Goal: Information Seeking & Learning: Learn about a topic

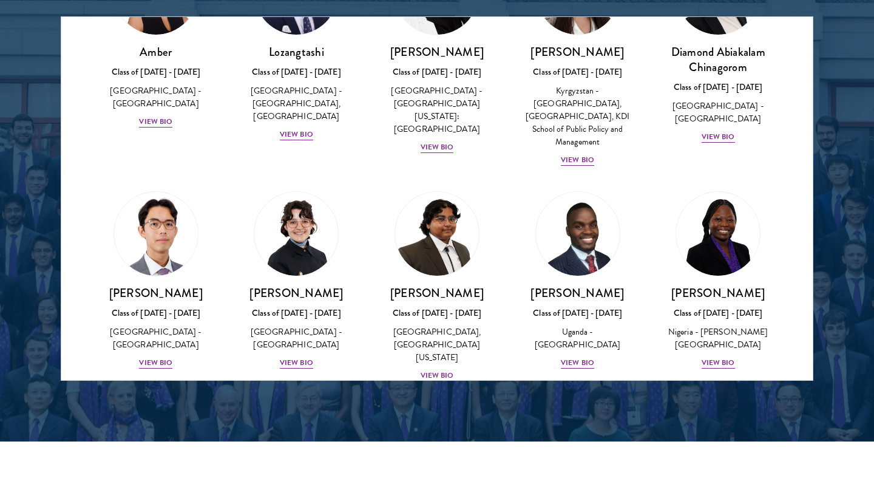
scroll to position [183, 0]
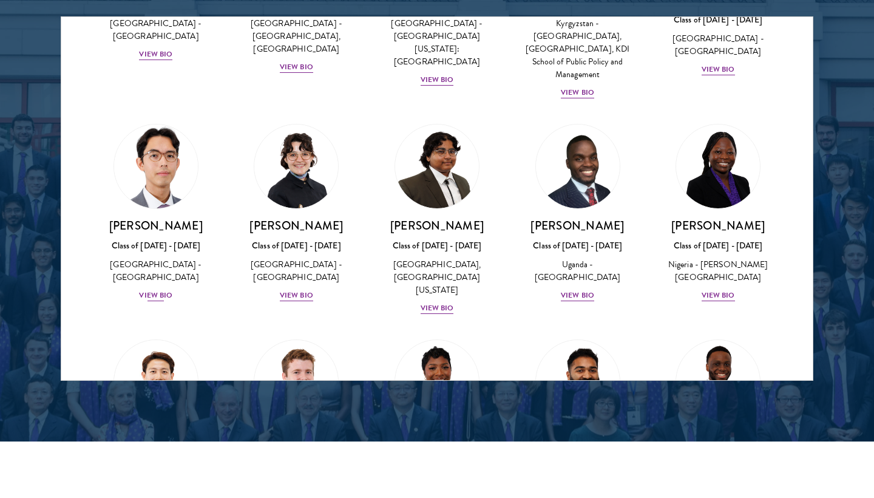
click at [157, 174] on img at bounding box center [156, 166] width 92 height 92
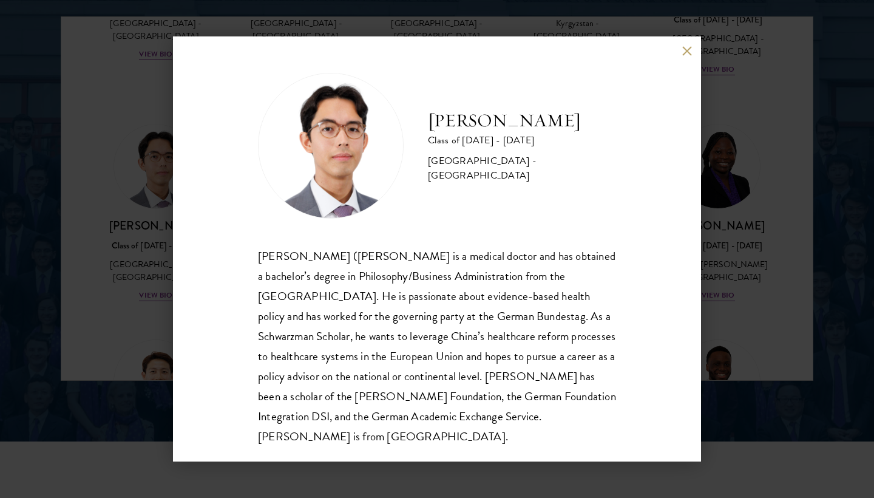
click at [107, 194] on div "[PERSON_NAME] Class of [DATE] - [DATE] [GEOGRAPHIC_DATA] - [GEOGRAPHIC_DATA] [P…" at bounding box center [437, 249] width 874 height 498
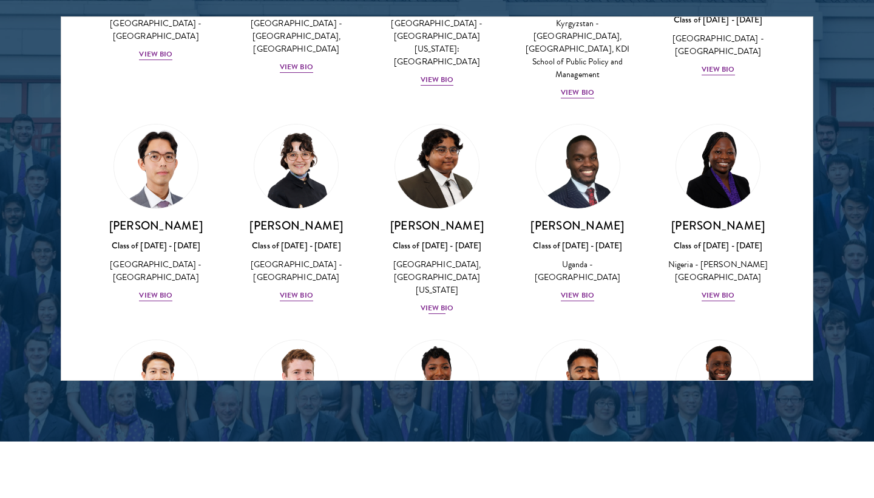
click at [412, 191] on link "[PERSON_NAME] Class of [DATE] - [DATE] [GEOGRAPHIC_DATA] - [GEOGRAPHIC_DATA], […" at bounding box center [437, 219] width 117 height 191
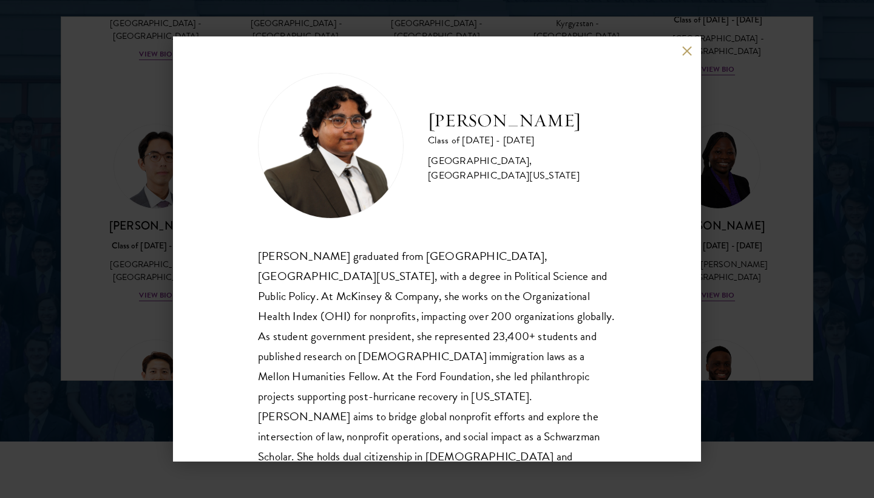
click at [804, 227] on div "[PERSON_NAME] Class of [DATE] - [DATE] [GEOGRAPHIC_DATA] - [GEOGRAPHIC_DATA], […" at bounding box center [437, 249] width 874 height 498
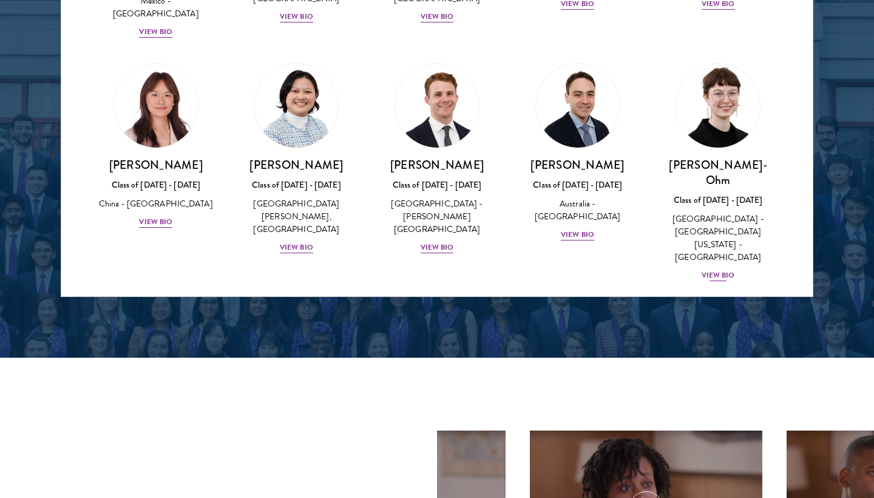
scroll to position [1072, 0]
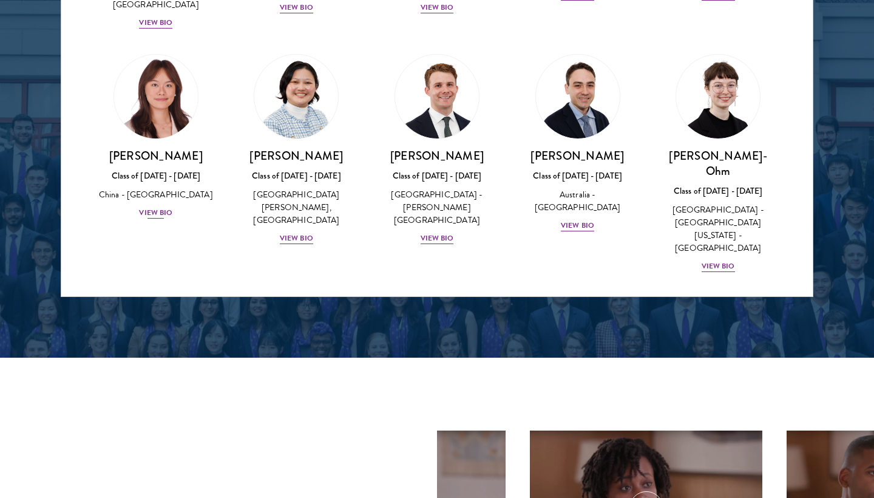
click at [142, 50] on img at bounding box center [156, 96] width 92 height 92
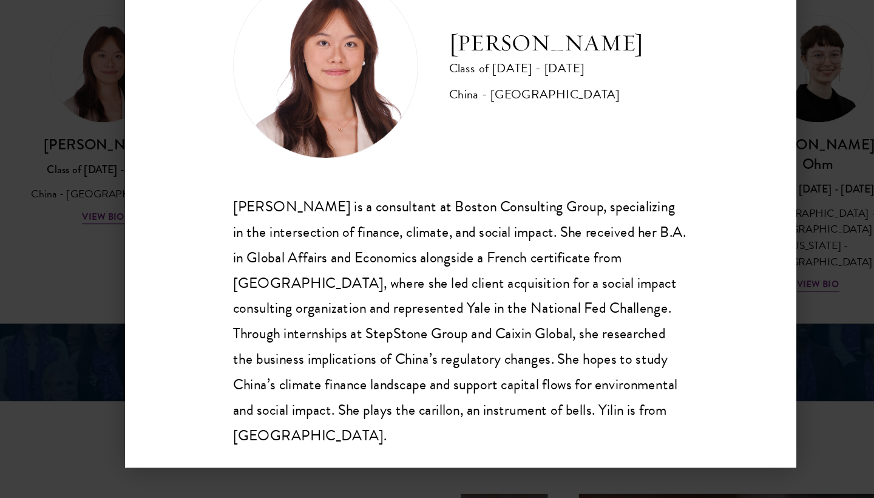
scroll to position [1679, 0]
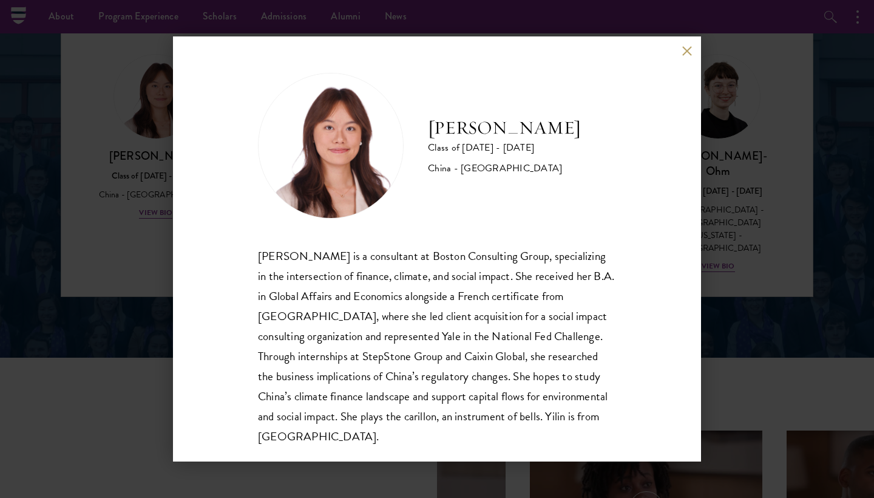
click at [805, 135] on div "[PERSON_NAME] Class of [DATE] - [DATE] [GEOGRAPHIC_DATA] - [GEOGRAPHIC_DATA] [P…" at bounding box center [437, 249] width 874 height 498
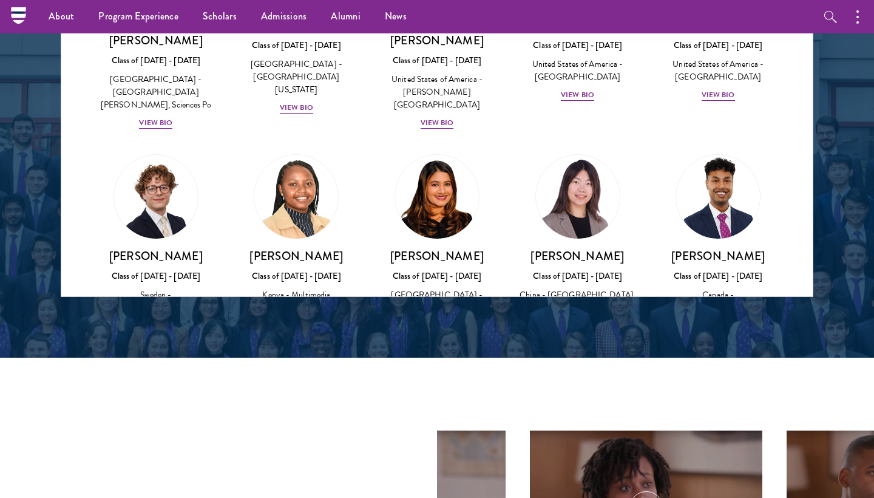
scroll to position [2008, 0]
